Goal: Communication & Community: Answer question/provide support

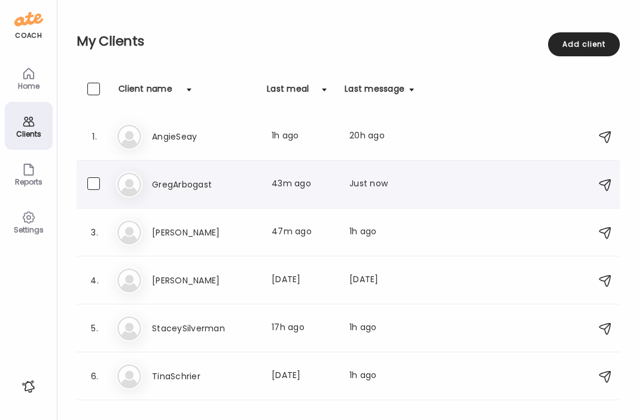
click at [196, 181] on h3 "GregArbogast" at bounding box center [204, 184] width 105 height 14
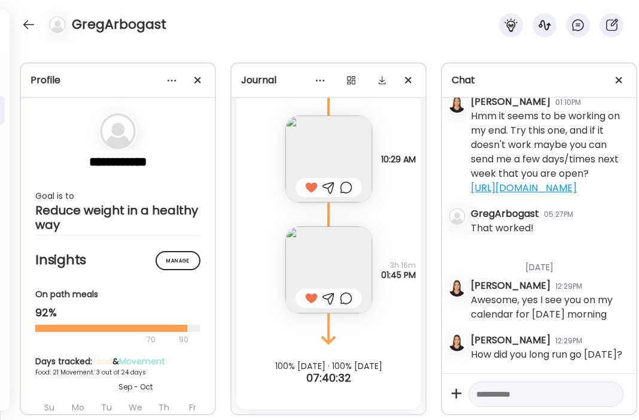
scroll to position [6363, 0]
click at [26, 24] on div at bounding box center [28, 24] width 19 height 19
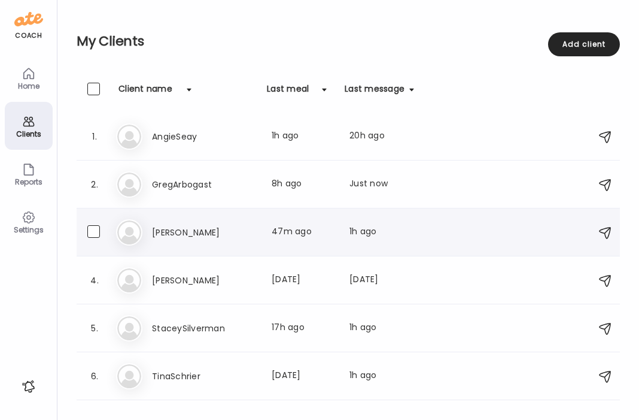
click at [192, 233] on h3 "[PERSON_NAME]" at bounding box center [204, 232] width 105 height 14
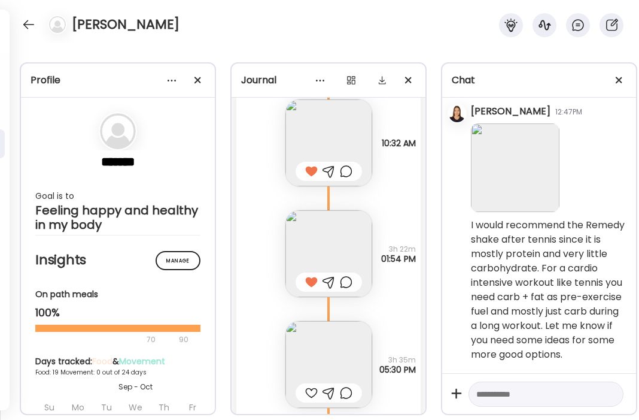
scroll to position [10939, 0]
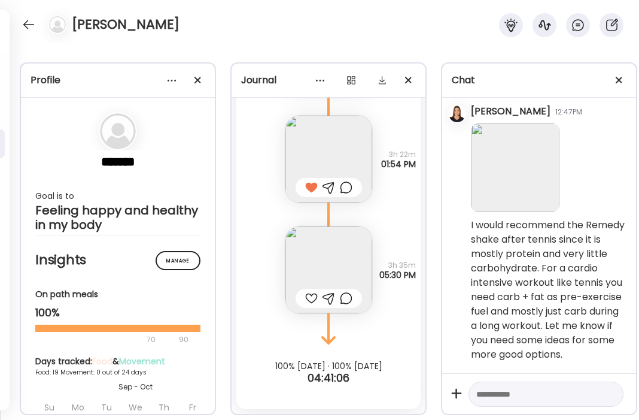
click at [314, 276] on img at bounding box center [329, 269] width 87 height 87
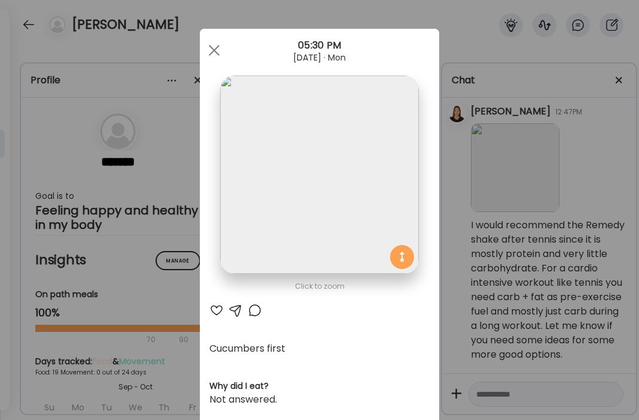
click at [219, 311] on div at bounding box center [217, 310] width 14 height 14
click at [216, 50] on div at bounding box center [214, 50] width 24 height 24
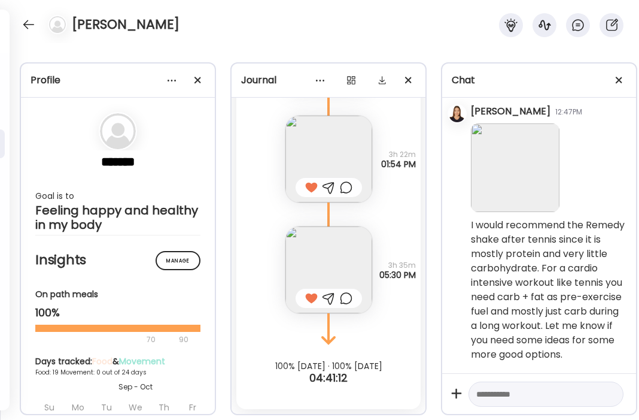
click at [330, 251] on img at bounding box center [329, 269] width 87 height 87
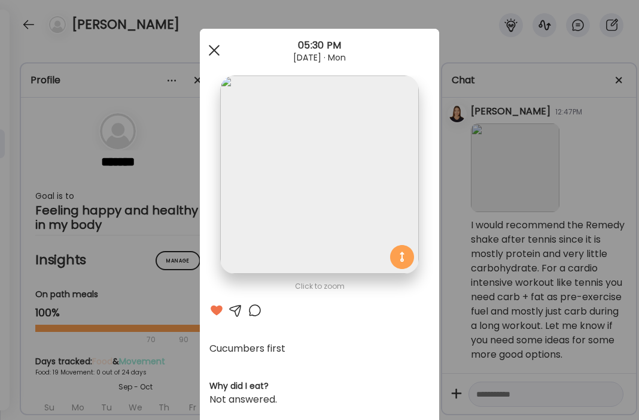
click at [214, 50] on span at bounding box center [214, 50] width 11 height 11
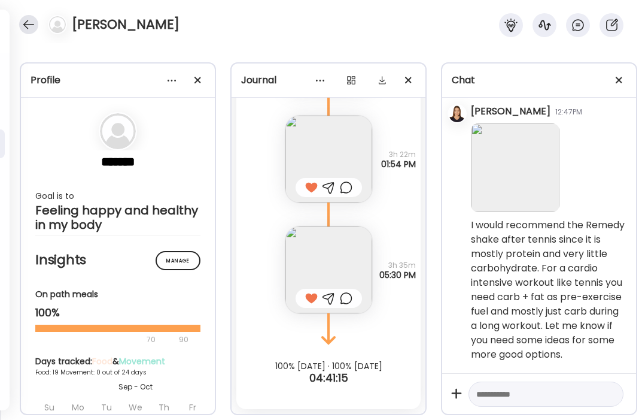
click at [31, 19] on div at bounding box center [28, 24] width 19 height 19
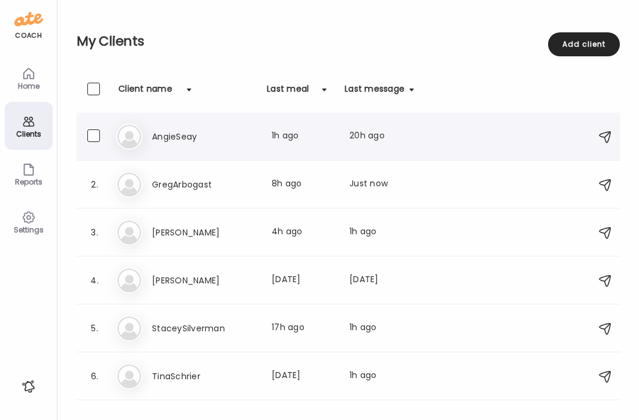
click at [227, 134] on h3 "AngieSeay" at bounding box center [204, 136] width 105 height 14
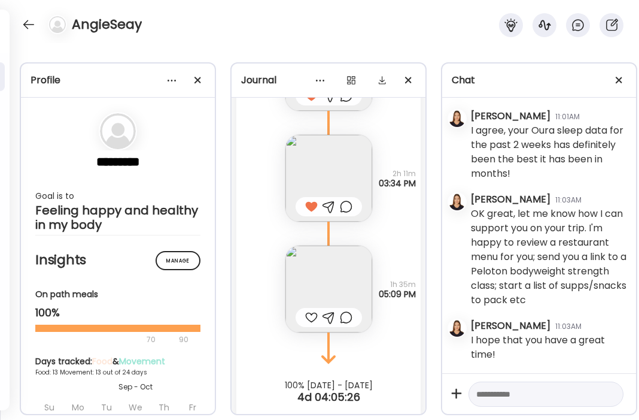
scroll to position [17058, 0]
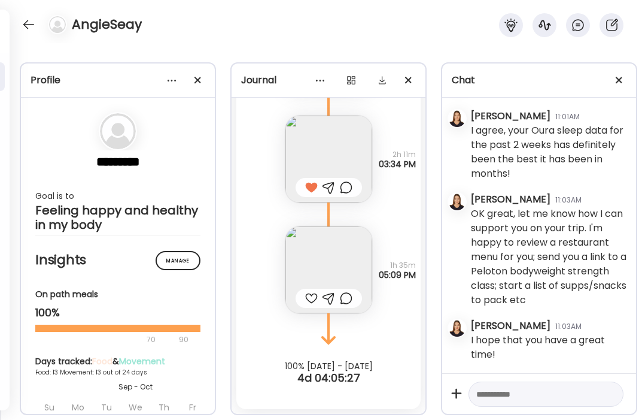
click at [311, 244] on img at bounding box center [329, 269] width 87 height 87
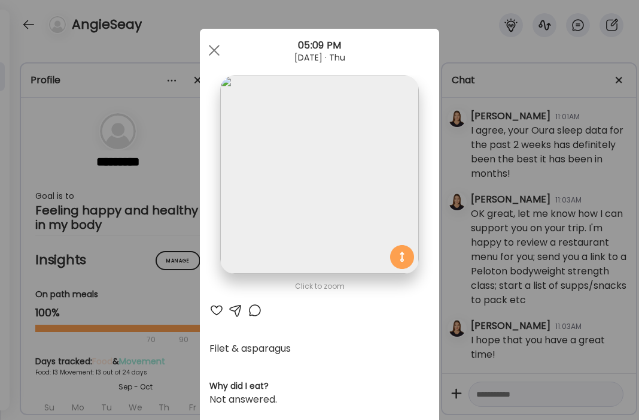
click at [217, 317] on div "Click to zoom AteMate AI Filet & asparagus Why did I eat? Not answered. How am …" at bounding box center [319, 382] width 239 height 707
click at [217, 312] on div at bounding box center [217, 310] width 14 height 14
click at [216, 54] on div at bounding box center [214, 50] width 24 height 24
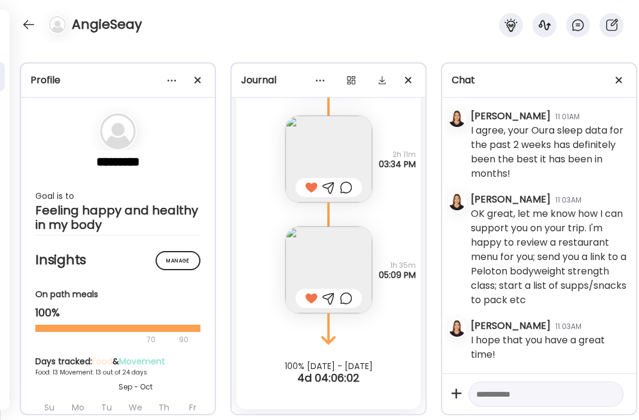
scroll to position [149167, 0]
click at [513, 396] on textarea at bounding box center [536, 394] width 118 height 14
type textarea "**********"
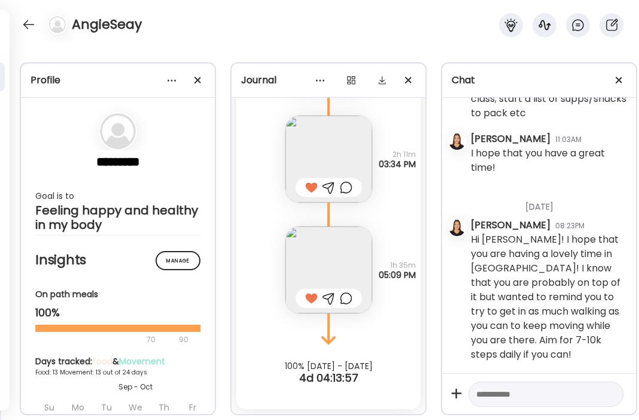
scroll to position [149339, 0]
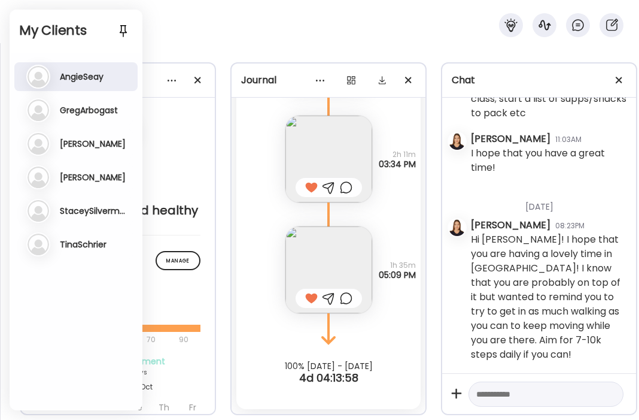
click at [26, 22] on h2 "My Clients" at bounding box center [76, 31] width 114 height 18
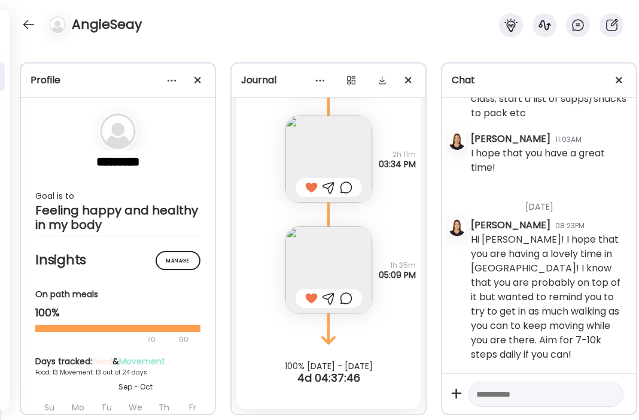
scroll to position [148720, 0]
